Goal: Task Accomplishment & Management: Complete application form

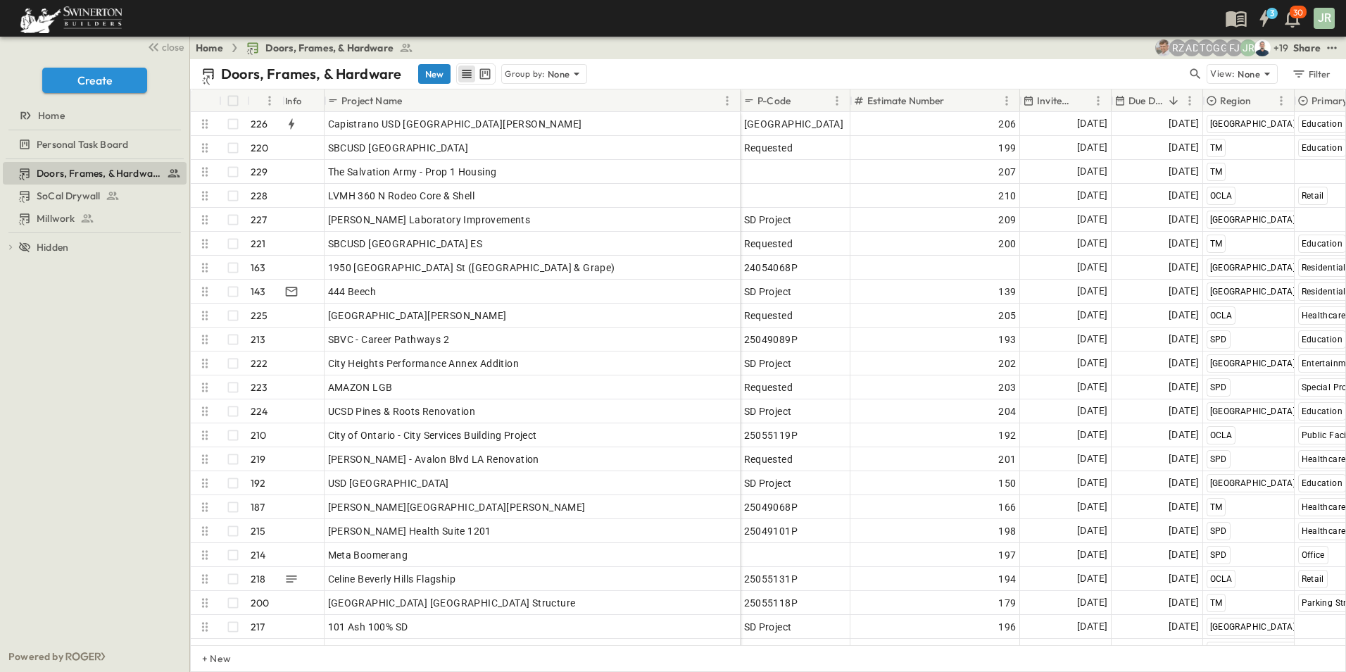
click at [435, 73] on button "New" at bounding box center [434, 74] width 32 height 20
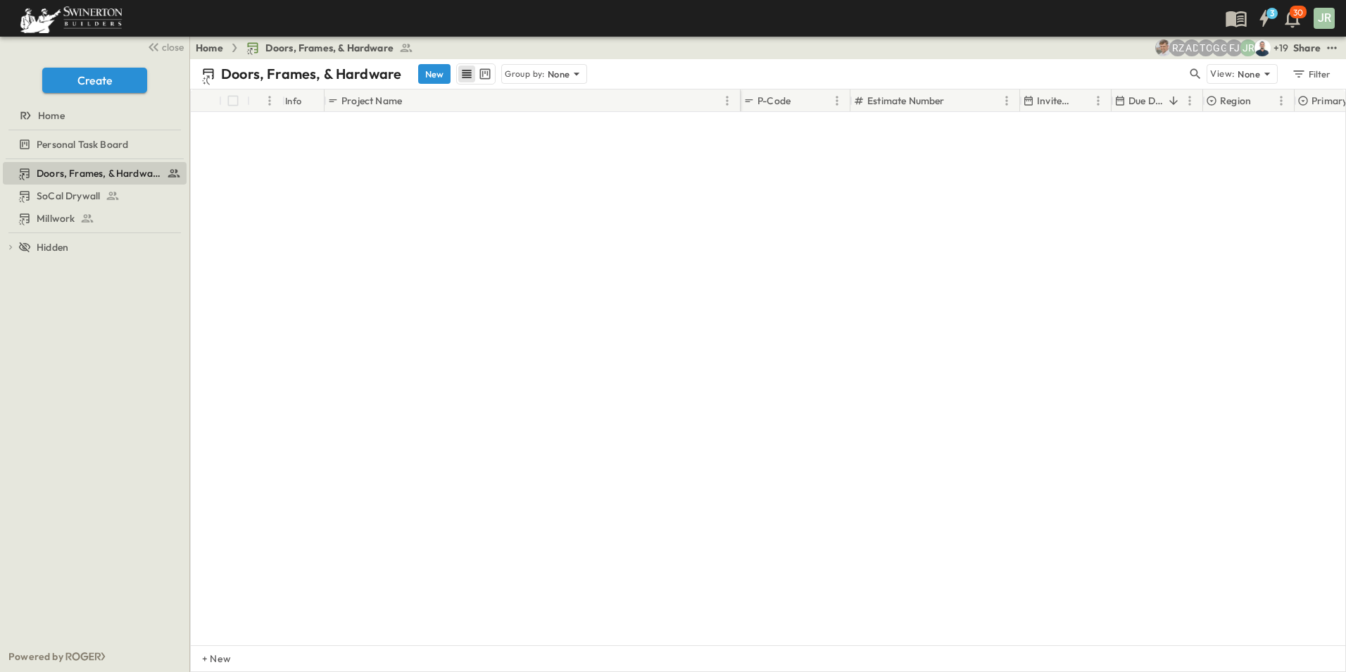
scroll to position [5056, 0]
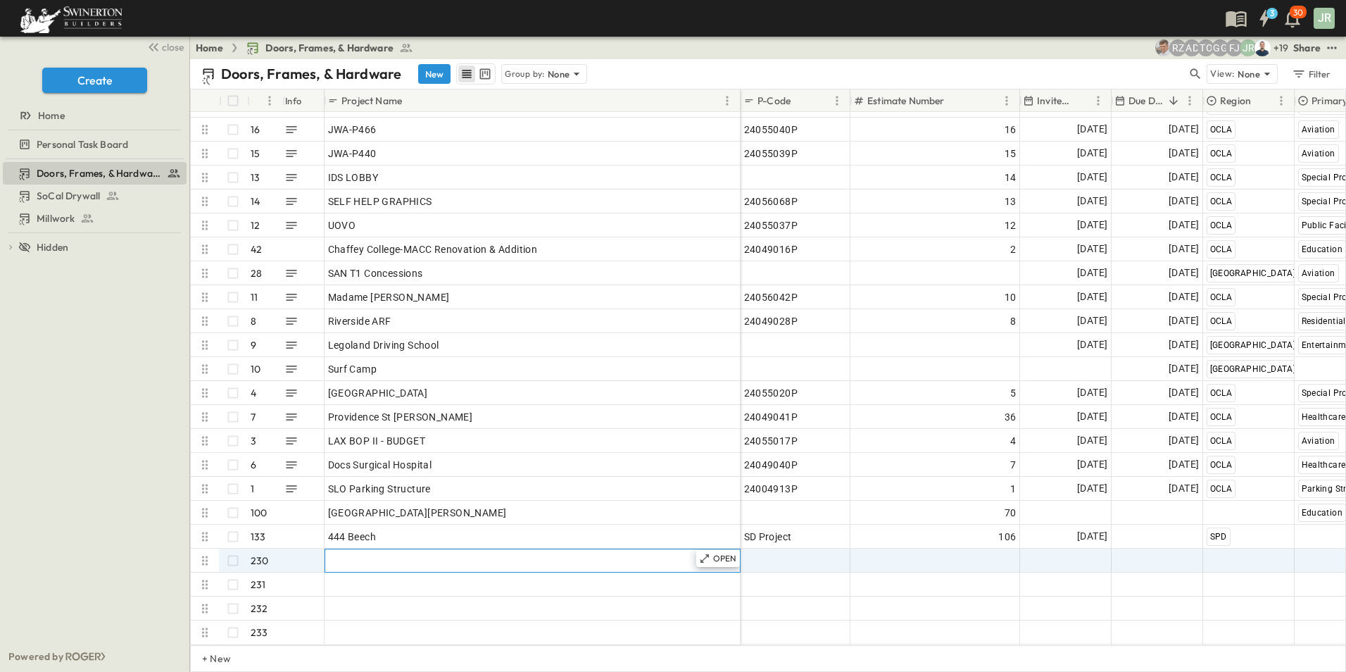
click at [348, 553] on span "Add Name" at bounding box center [352, 560] width 48 height 14
paste input "**********"
type input "**********"
click at [1073, 553] on span "Add Date" at bounding box center [1086, 560] width 42 height 14
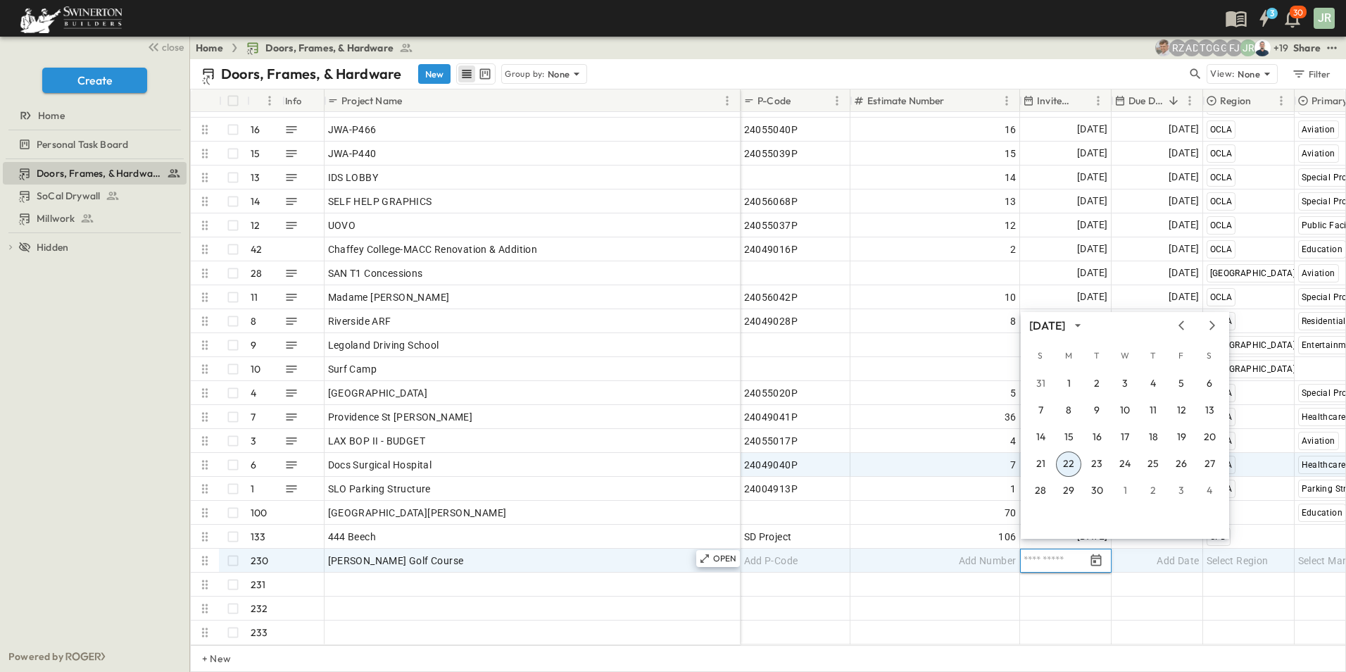
click at [1070, 462] on button "22" at bounding box center [1068, 463] width 25 height 25
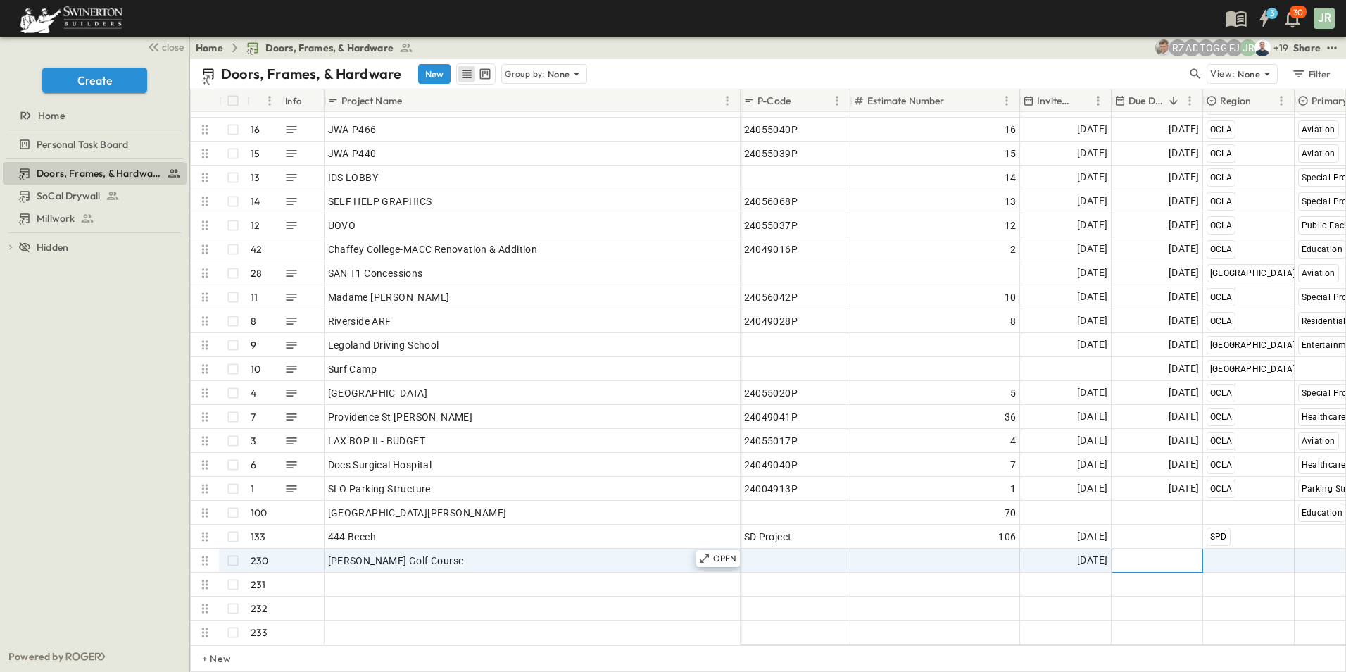
click at [1156, 549] on div "Add Date" at bounding box center [1158, 560] width 90 height 23
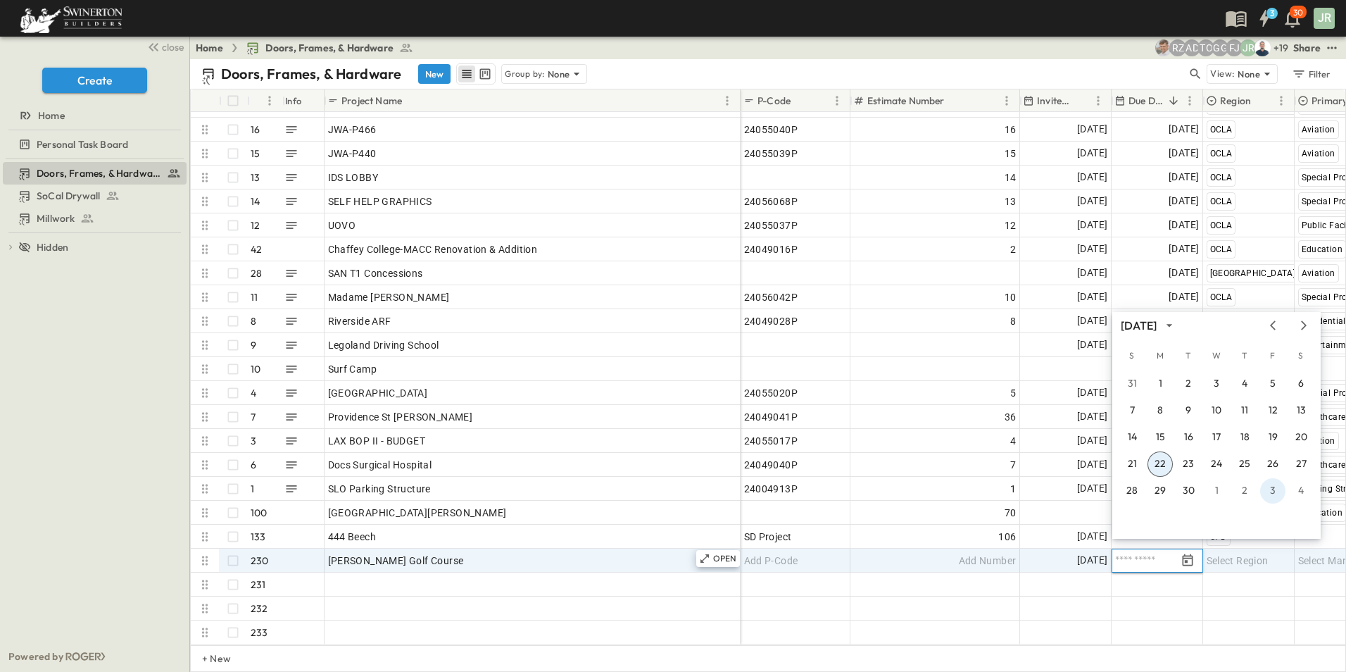
click at [1272, 483] on button "3" at bounding box center [1273, 490] width 25 height 25
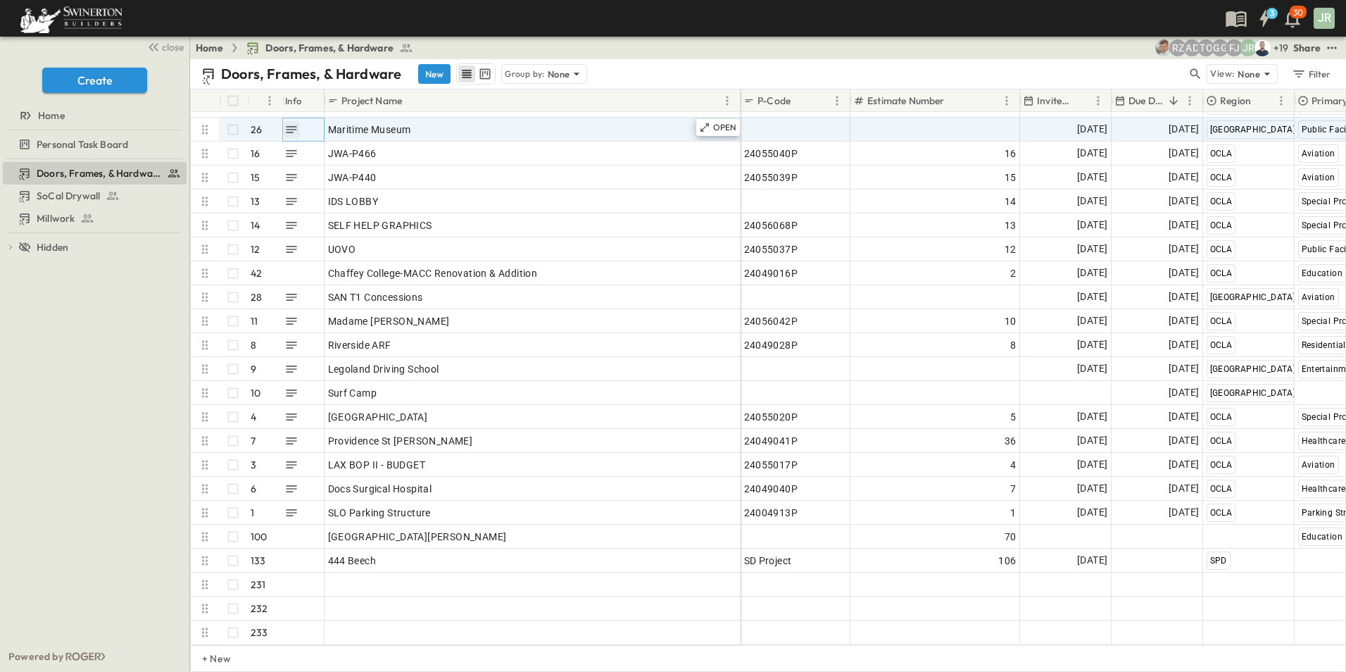
click at [294, 123] on icon "button" at bounding box center [291, 130] width 14 height 14
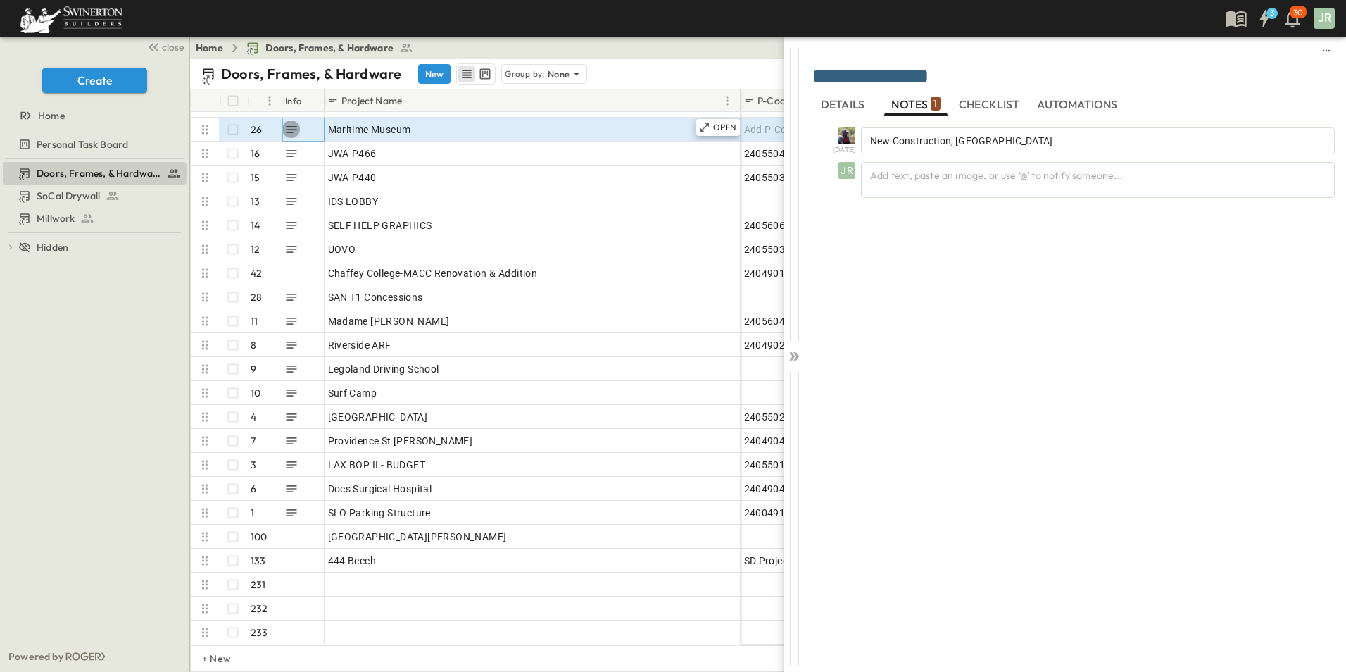
click at [296, 123] on icon "button" at bounding box center [291, 130] width 14 height 14
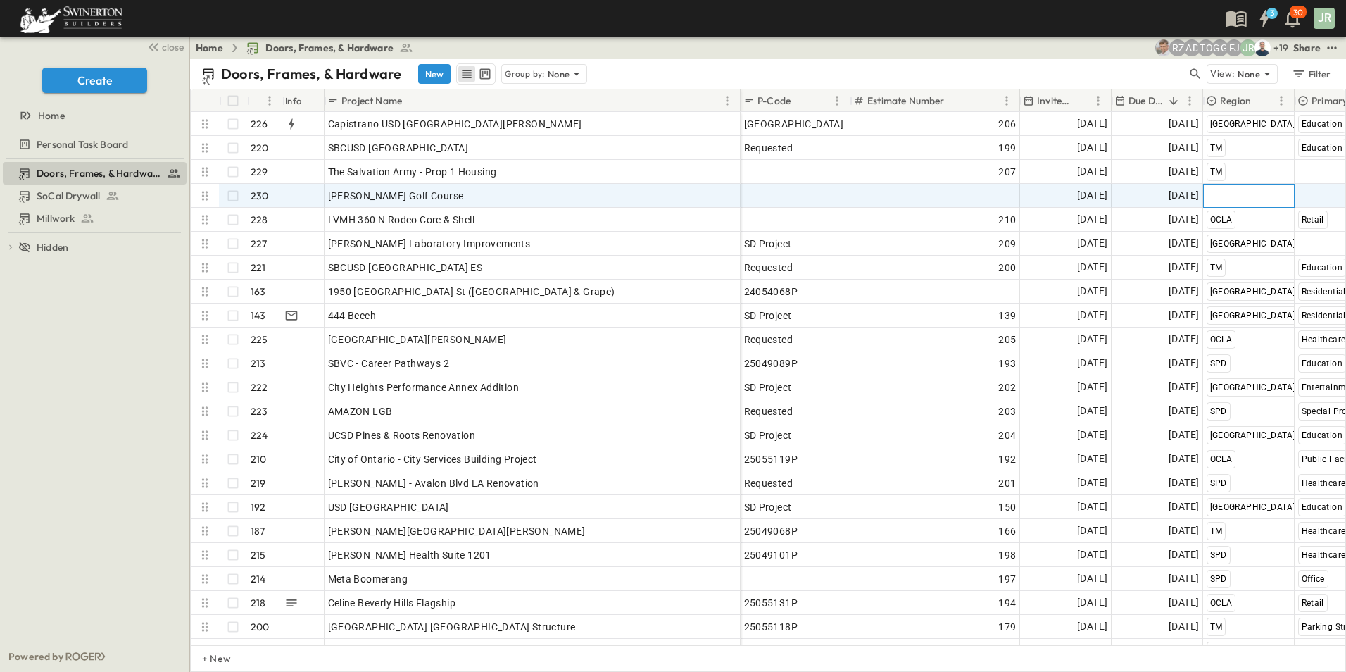
click at [1250, 198] on span "Select Region" at bounding box center [1238, 196] width 62 height 14
click at [1227, 263] on span "OCLA" at bounding box center [1221, 264] width 22 height 11
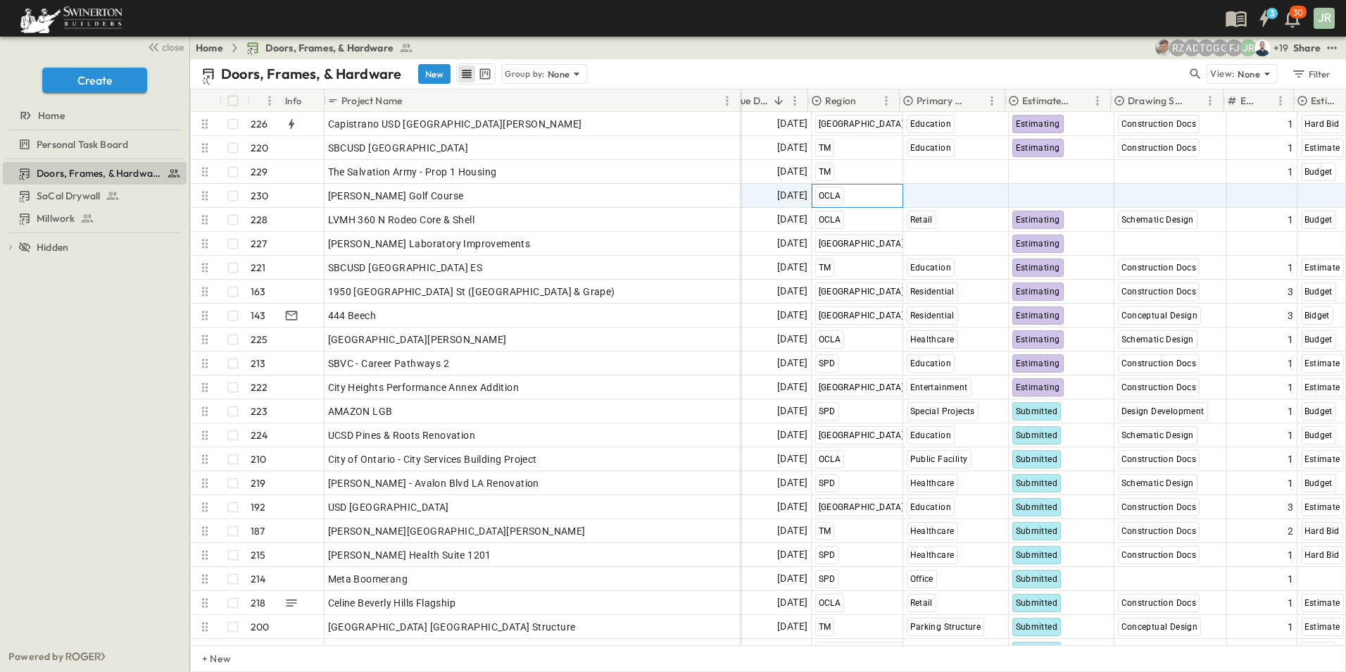
scroll to position [0, 395]
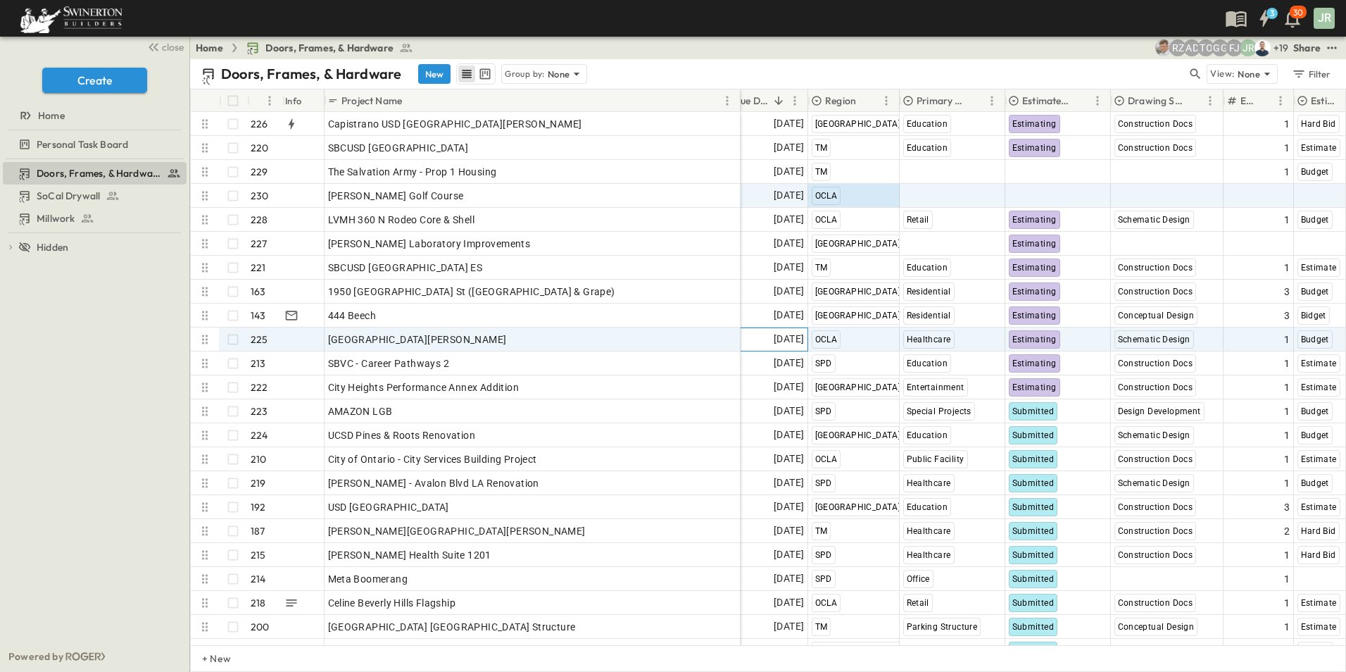
click at [780, 334] on span "[DATE]" at bounding box center [789, 339] width 30 height 16
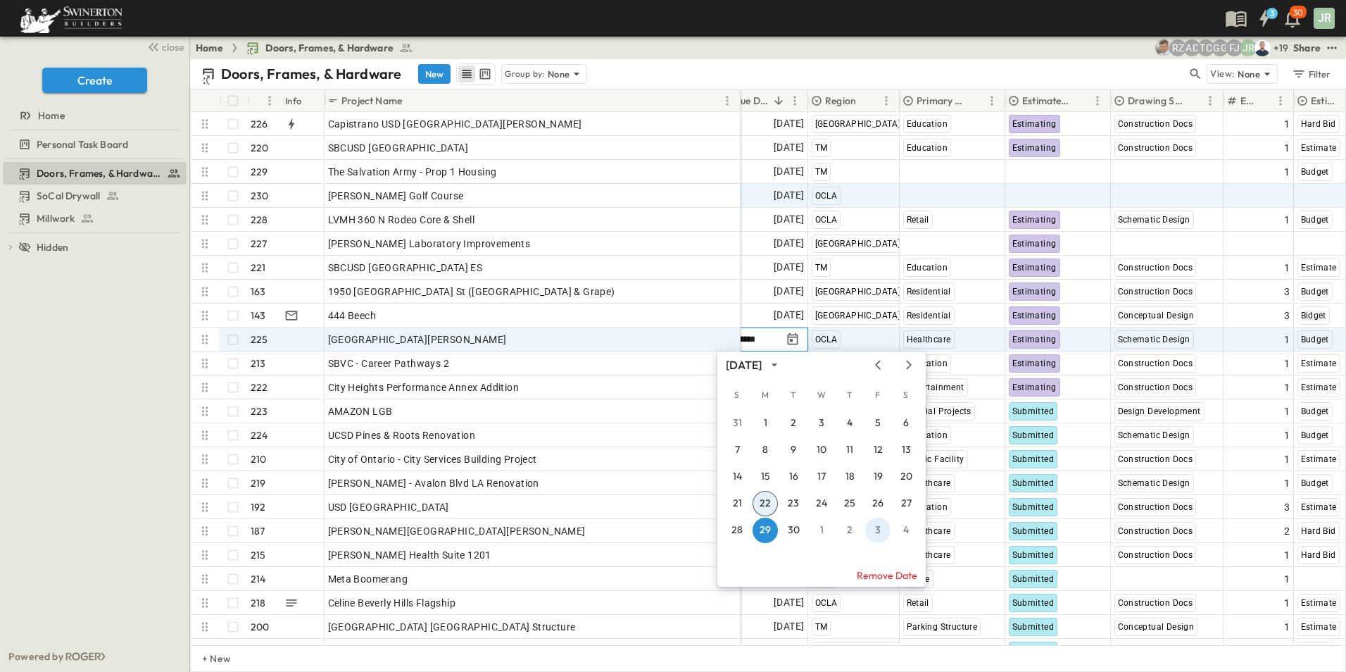
click at [877, 529] on button "3" at bounding box center [877, 530] width 25 height 25
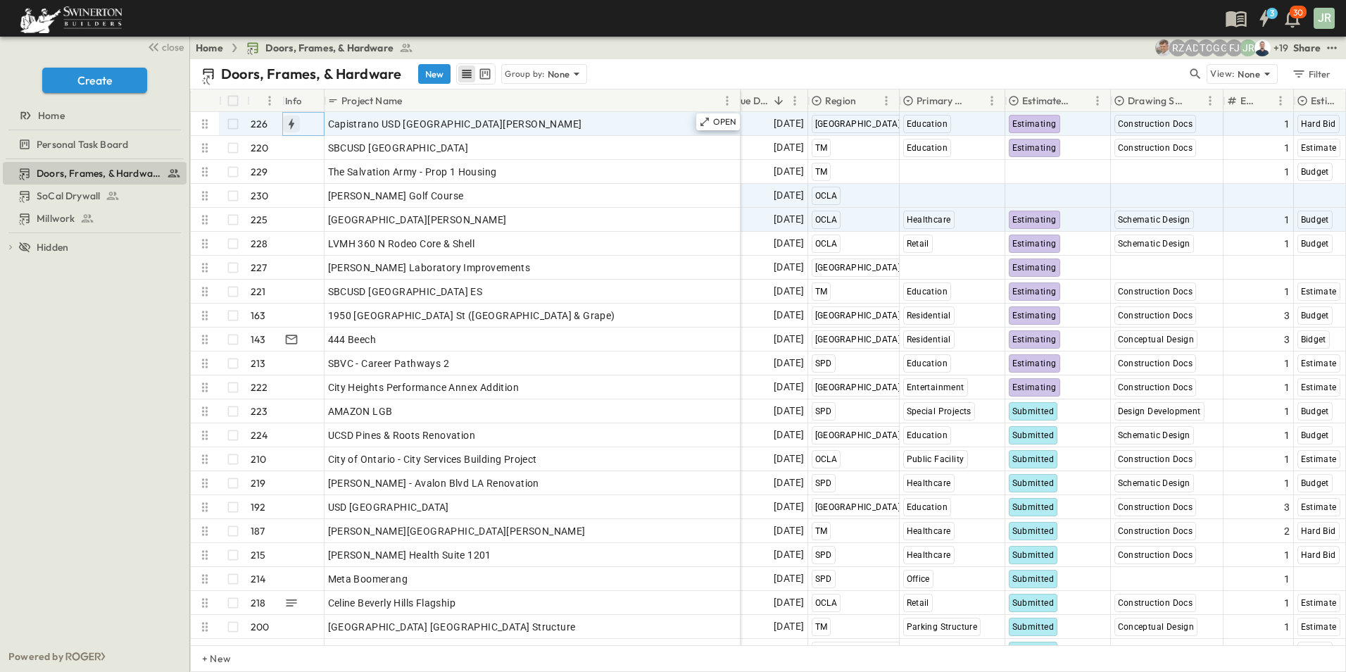
click at [294, 125] on icon "button" at bounding box center [291, 124] width 14 height 14
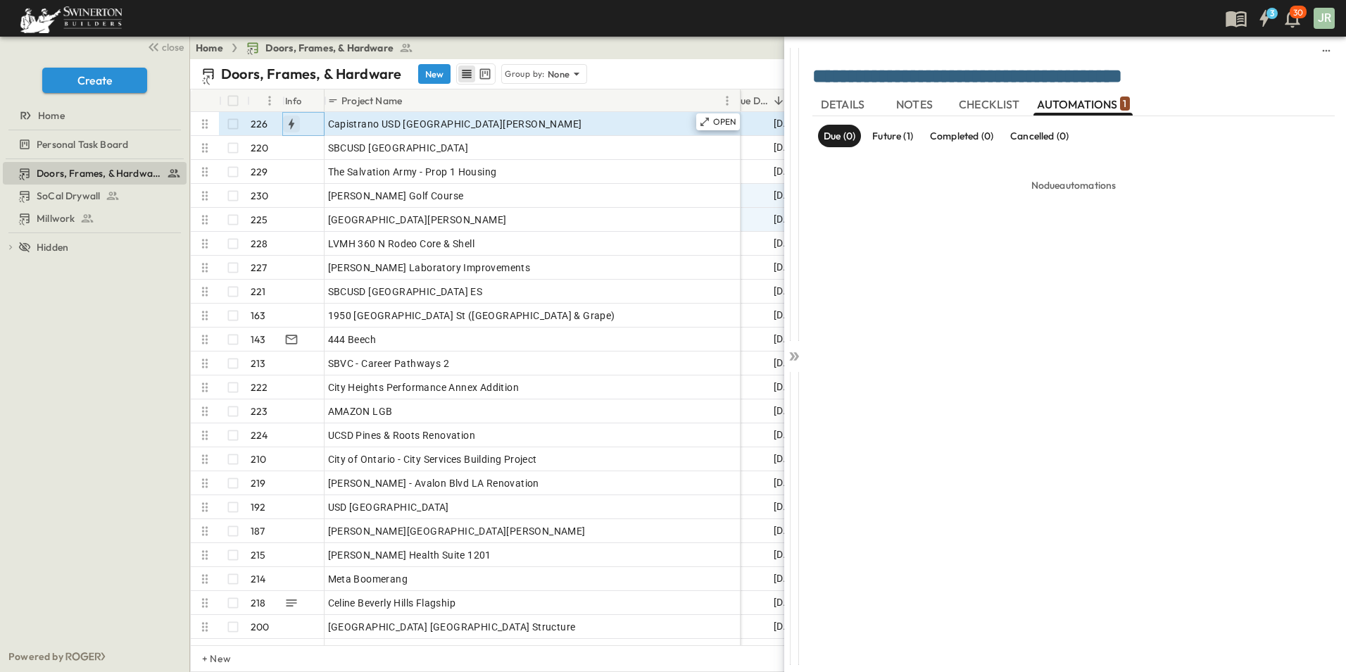
click at [295, 127] on icon "button" at bounding box center [291, 124] width 14 height 14
click at [795, 359] on icon at bounding box center [797, 356] width 6 height 8
